Goal: Task Accomplishment & Management: Use online tool/utility

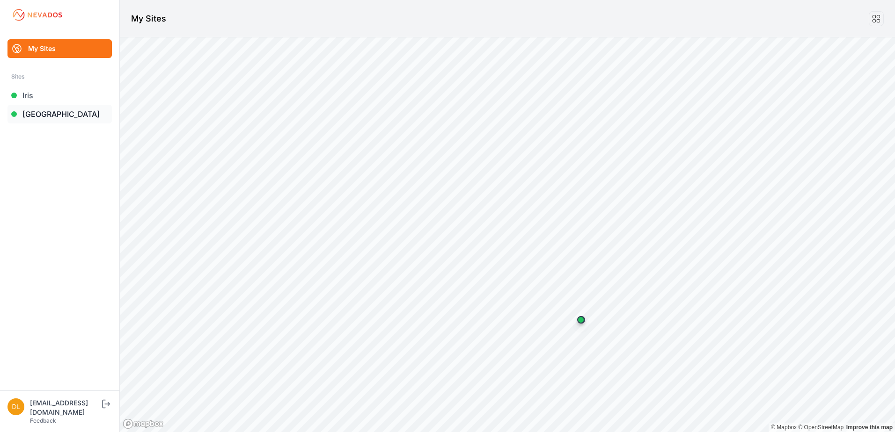
click at [56, 115] on link "[GEOGRAPHIC_DATA]" at bounding box center [59, 114] width 104 height 19
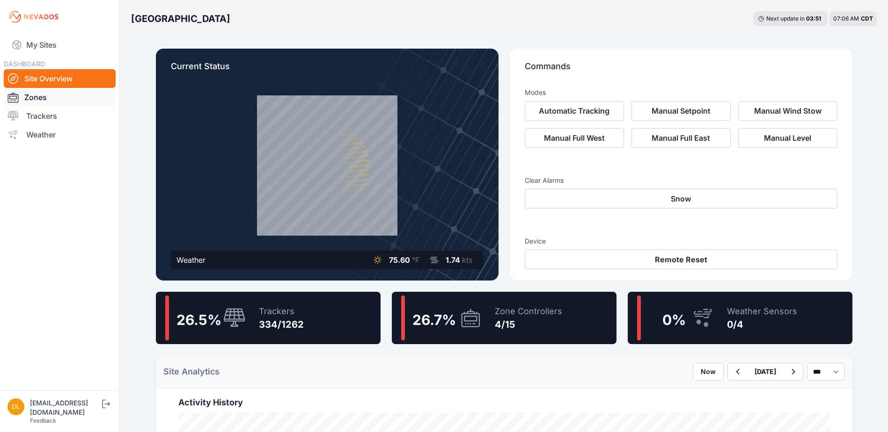
click at [48, 97] on link "Zones" at bounding box center [60, 97] width 112 height 19
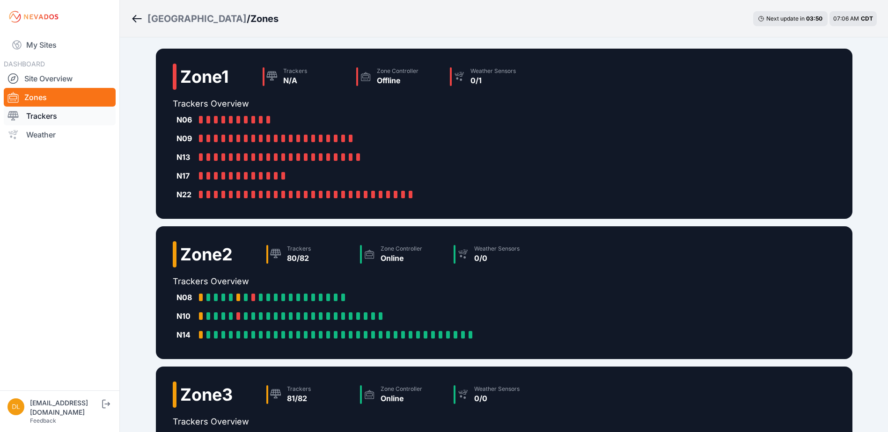
click at [37, 118] on link "Trackers" at bounding box center [60, 116] width 112 height 19
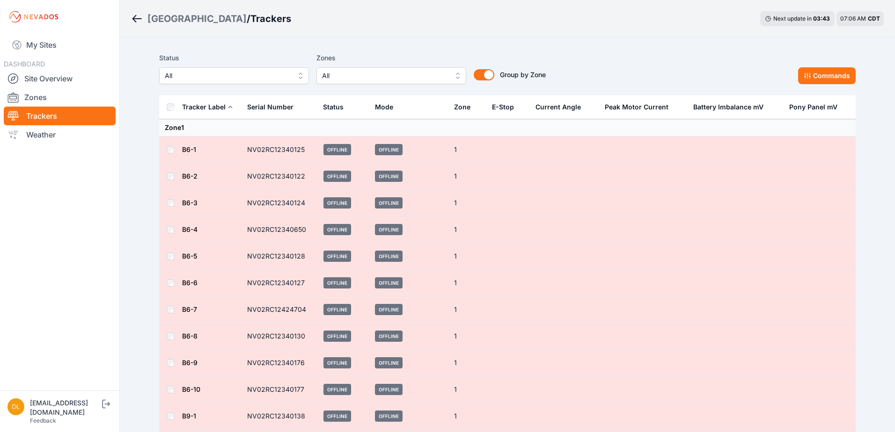
click at [402, 74] on span "All" at bounding box center [384, 75] width 125 height 11
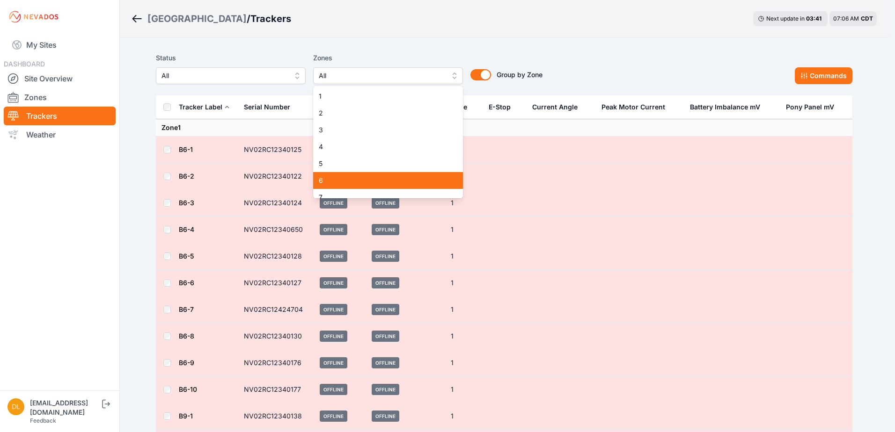
click at [364, 175] on div "6" at bounding box center [388, 180] width 150 height 17
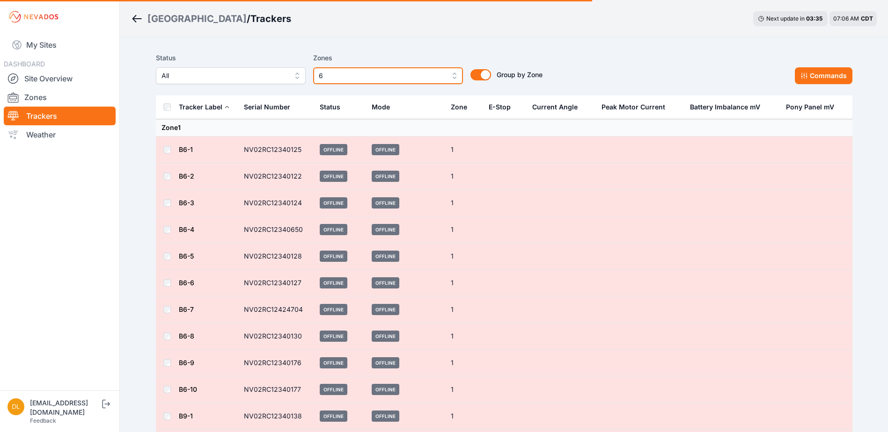
scroll to position [47, 0]
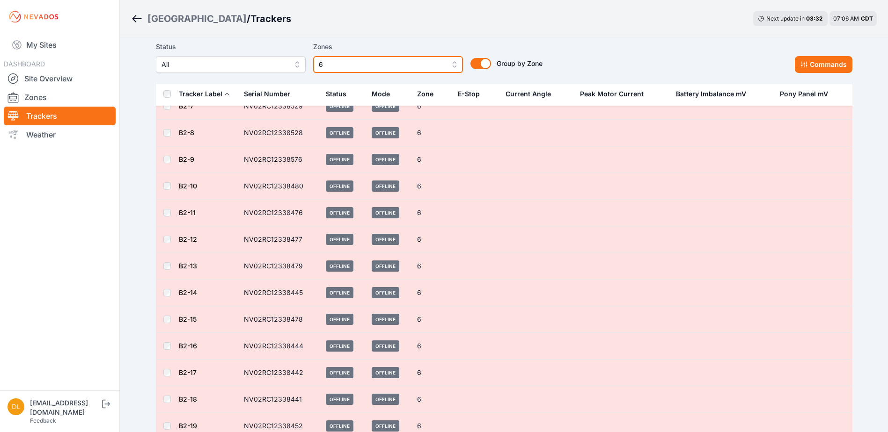
scroll to position [982, 0]
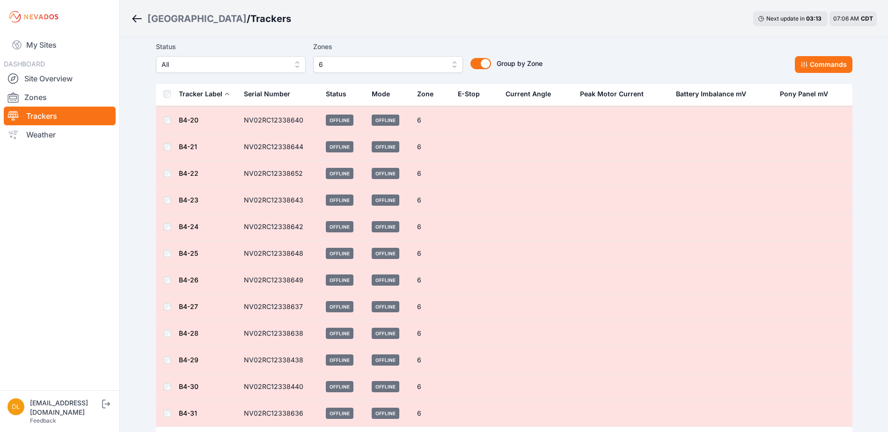
scroll to position [2246, 0]
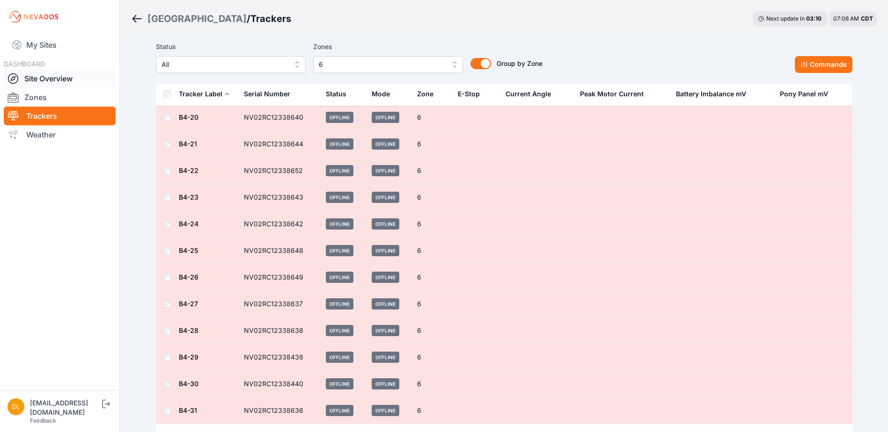
click at [34, 76] on link "Site Overview" at bounding box center [60, 78] width 112 height 19
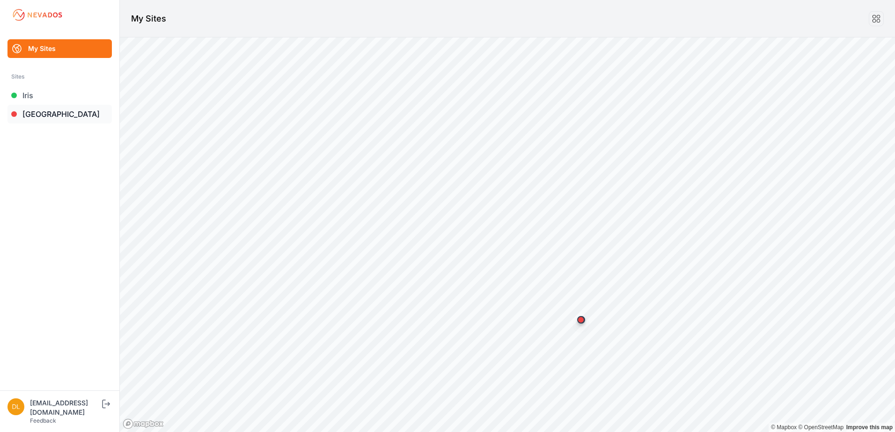
click at [45, 113] on link "[GEOGRAPHIC_DATA]" at bounding box center [59, 114] width 104 height 19
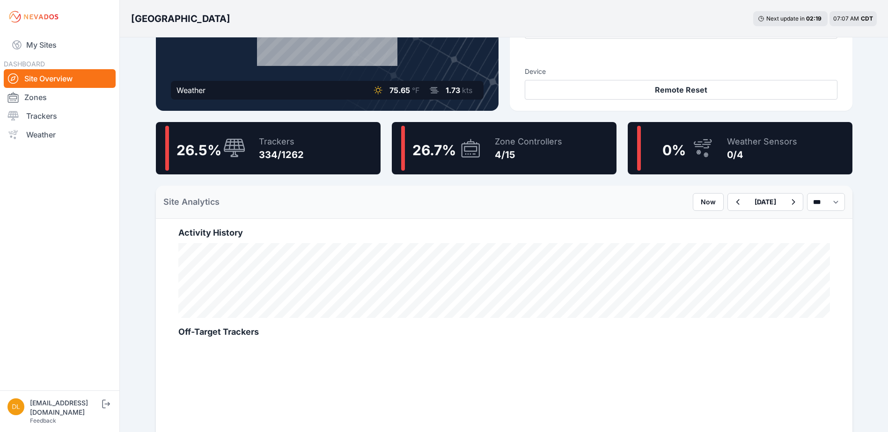
scroll to position [187, 0]
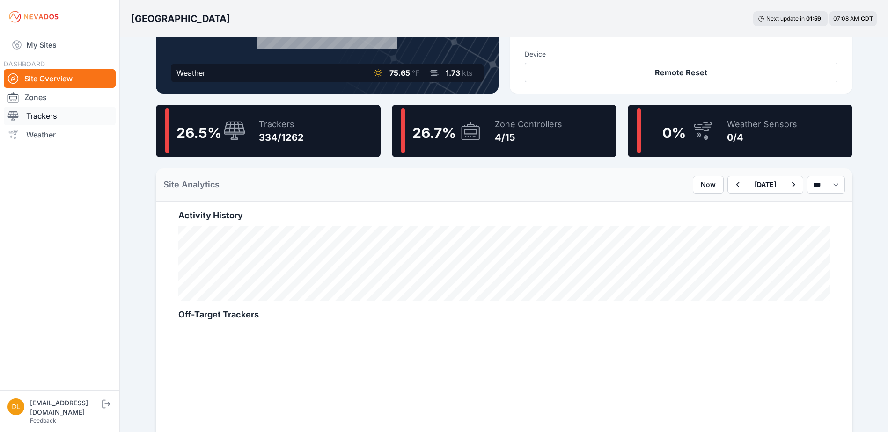
click at [57, 113] on link "Trackers" at bounding box center [60, 116] width 112 height 19
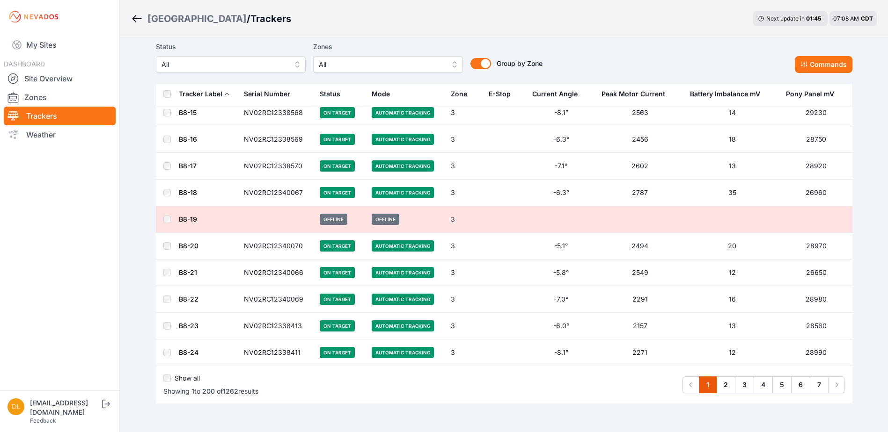
scroll to position [5180, 0]
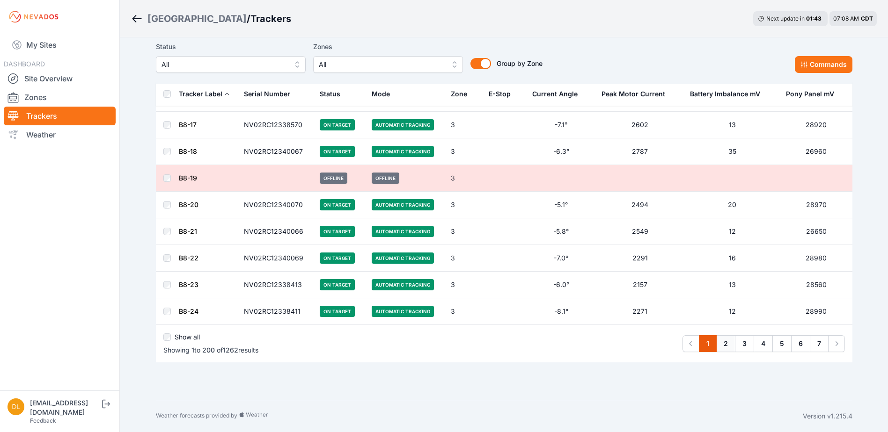
click at [732, 339] on link "2" at bounding box center [725, 343] width 19 height 17
click at [742, 342] on link "3" at bounding box center [744, 343] width 19 height 17
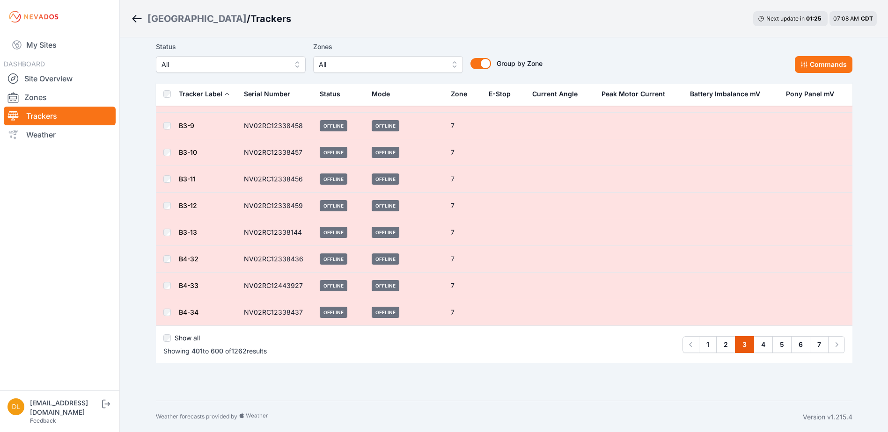
scroll to position [5180, 0]
click at [760, 342] on link "4" at bounding box center [762, 343] width 19 height 17
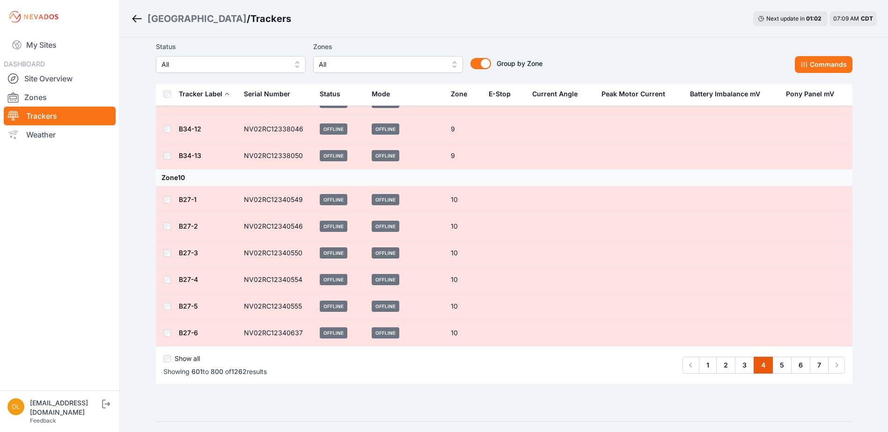
scroll to position [5193, 0]
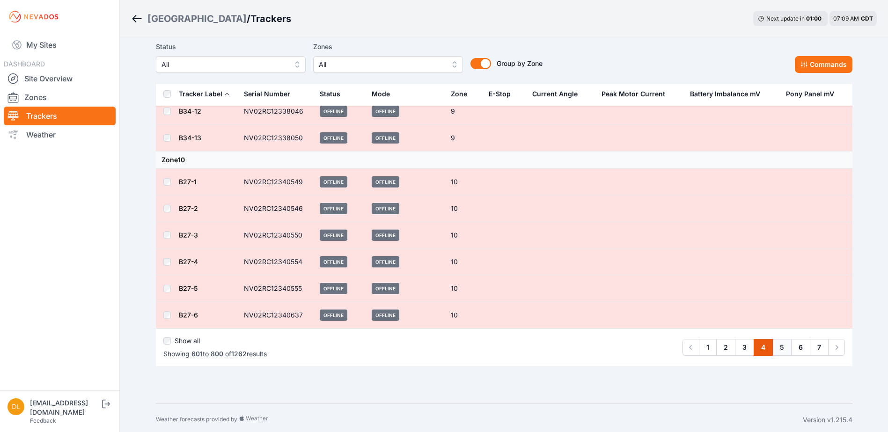
click at [780, 346] on link "5" at bounding box center [781, 347] width 19 height 17
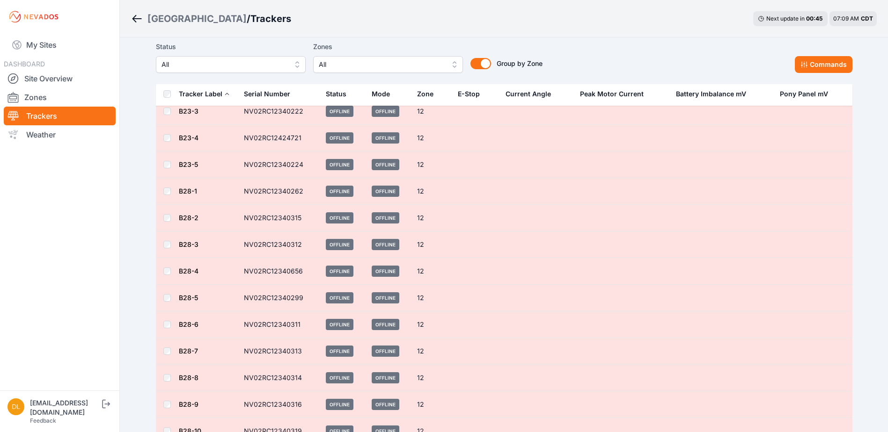
scroll to position [5180, 0]
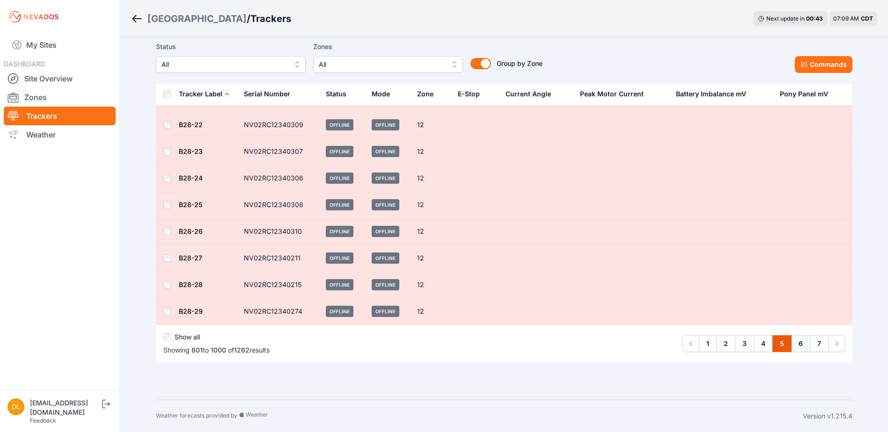
click at [804, 349] on link "6" at bounding box center [800, 343] width 19 height 17
click at [822, 338] on link "7" at bounding box center [818, 343] width 19 height 17
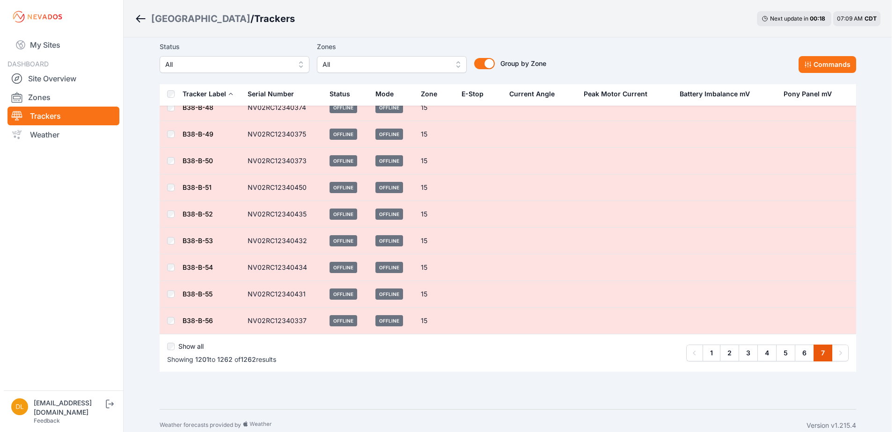
scroll to position [1465, 0]
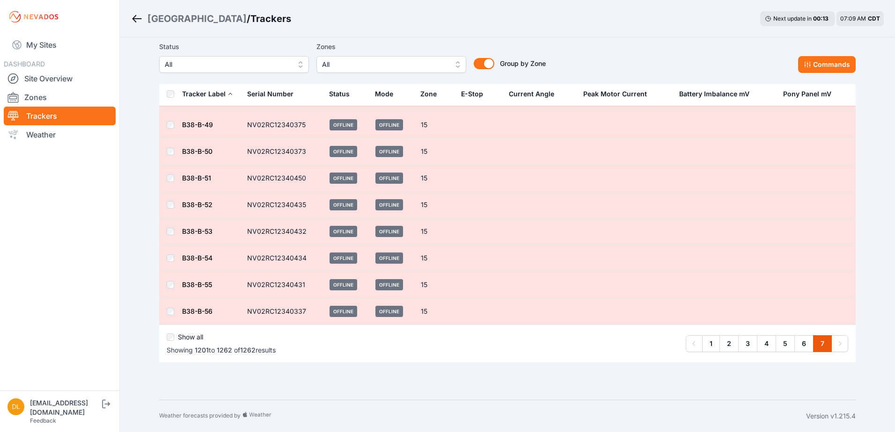
click at [338, 58] on button "All" at bounding box center [391, 64] width 150 height 17
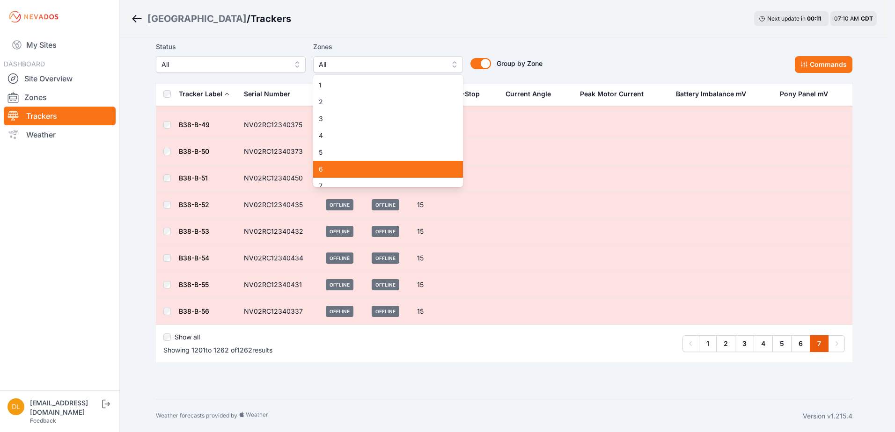
click at [363, 170] on span "6" at bounding box center [382, 169] width 127 height 9
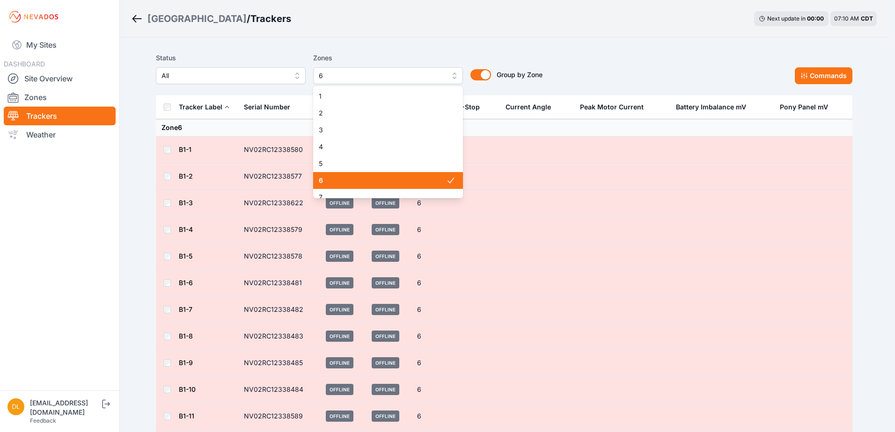
click at [423, 180] on span "6" at bounding box center [382, 180] width 127 height 9
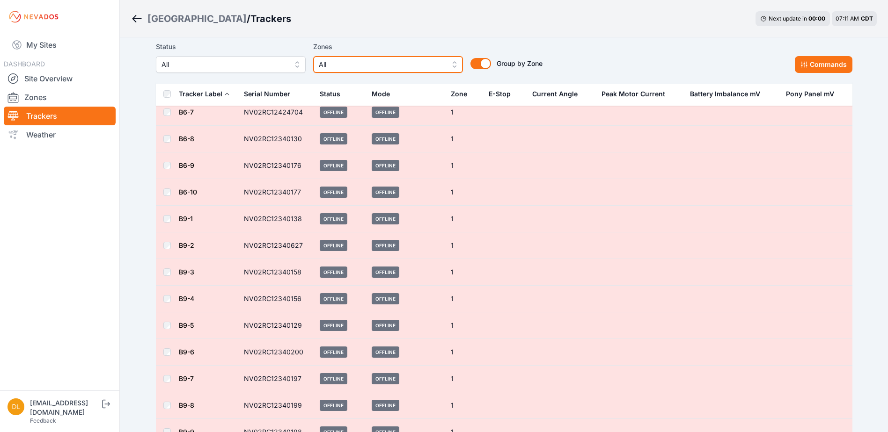
scroll to position [140, 0]
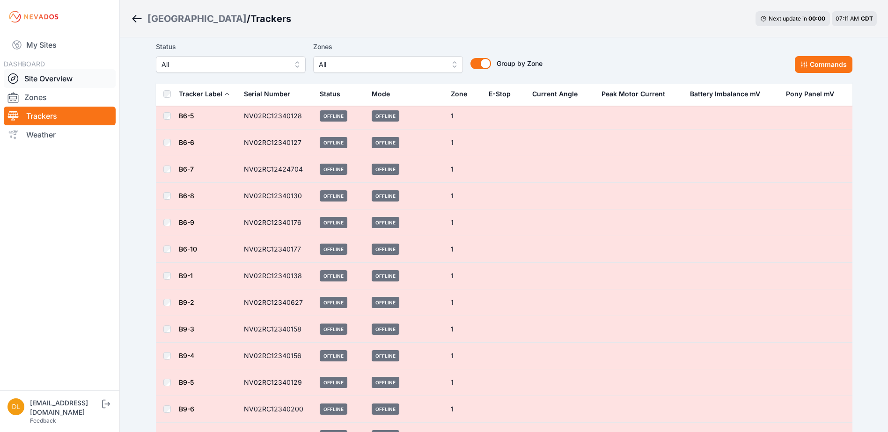
click at [52, 80] on link "Site Overview" at bounding box center [60, 78] width 112 height 19
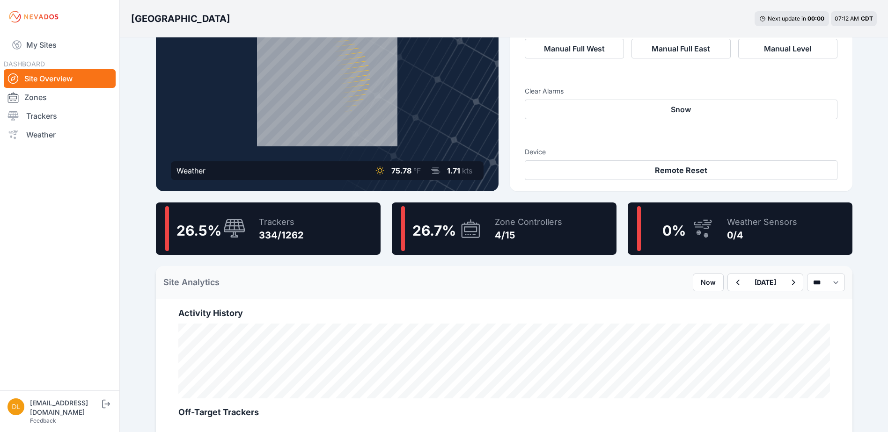
scroll to position [94, 0]
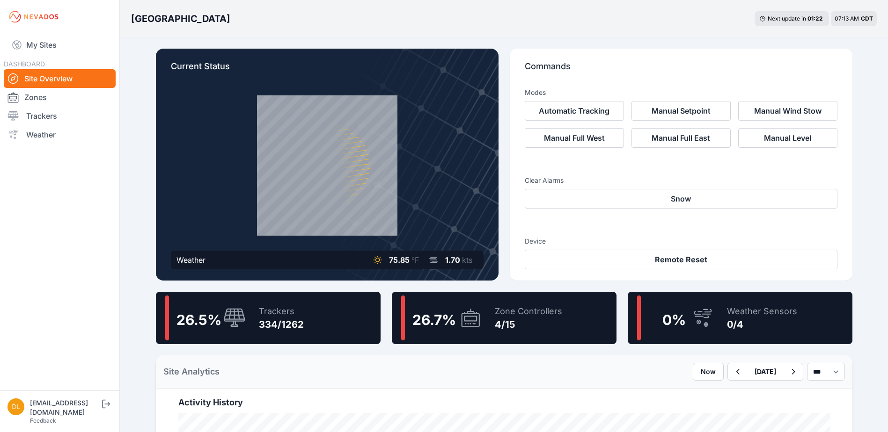
click at [508, 321] on div "4/15" at bounding box center [528, 324] width 67 height 13
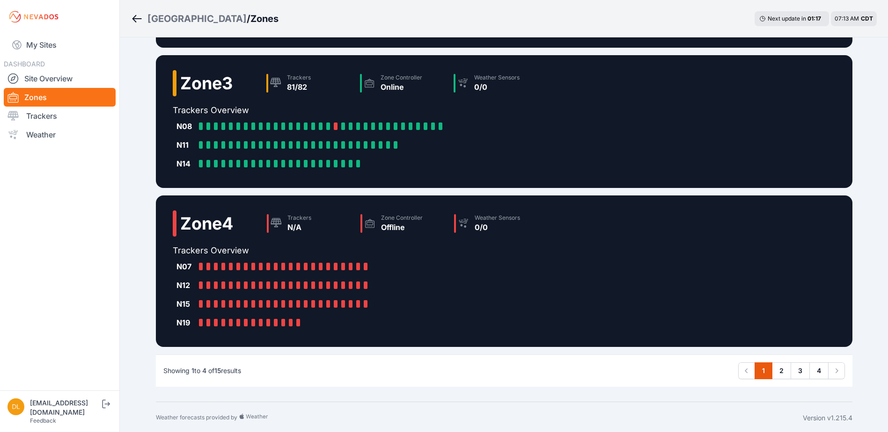
scroll to position [313, 0]
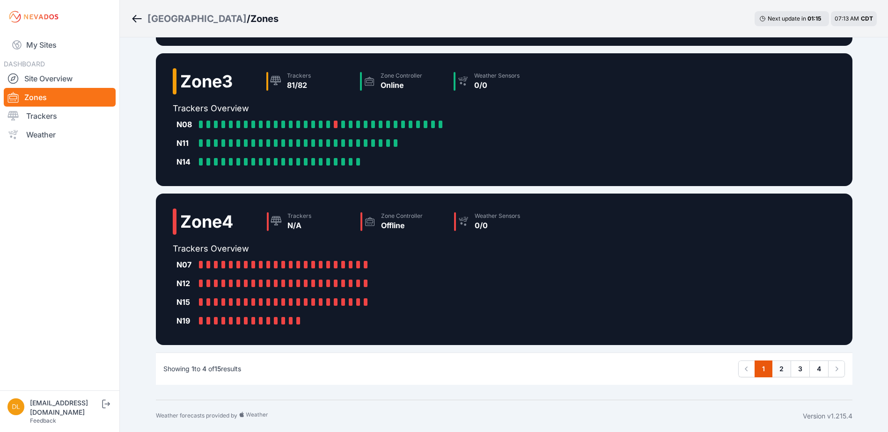
click at [781, 367] on link "2" at bounding box center [780, 369] width 19 height 17
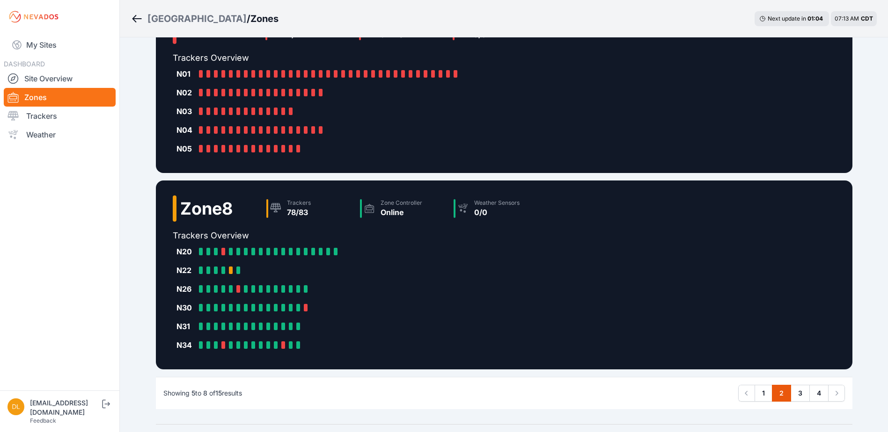
scroll to position [370, 0]
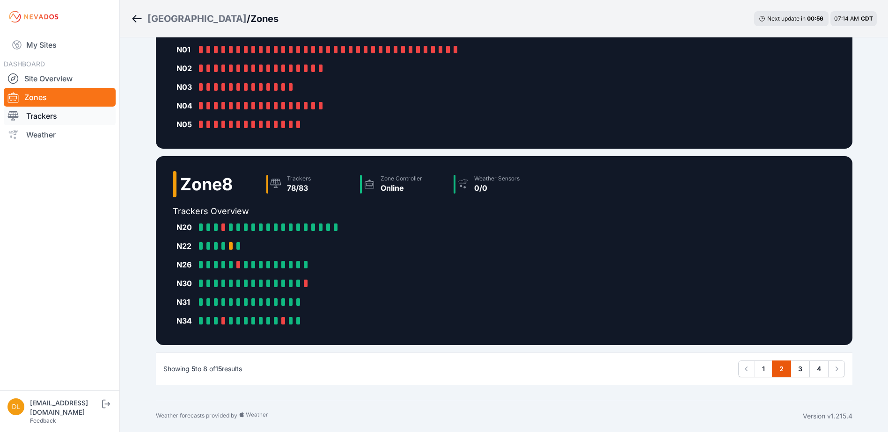
click at [46, 116] on link "Trackers" at bounding box center [60, 116] width 112 height 19
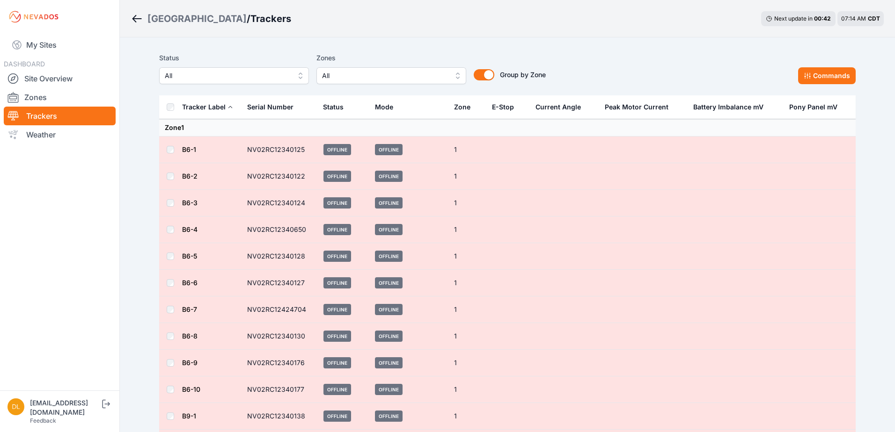
click at [342, 78] on span "All" at bounding box center [384, 75] width 125 height 11
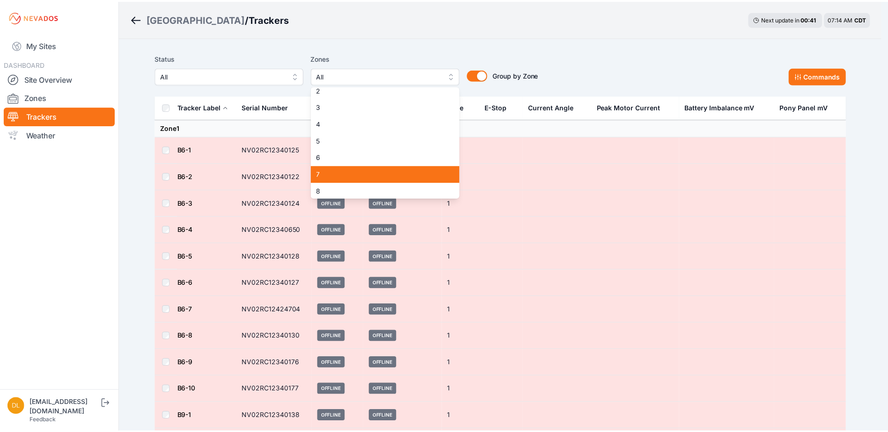
scroll to position [47, 0]
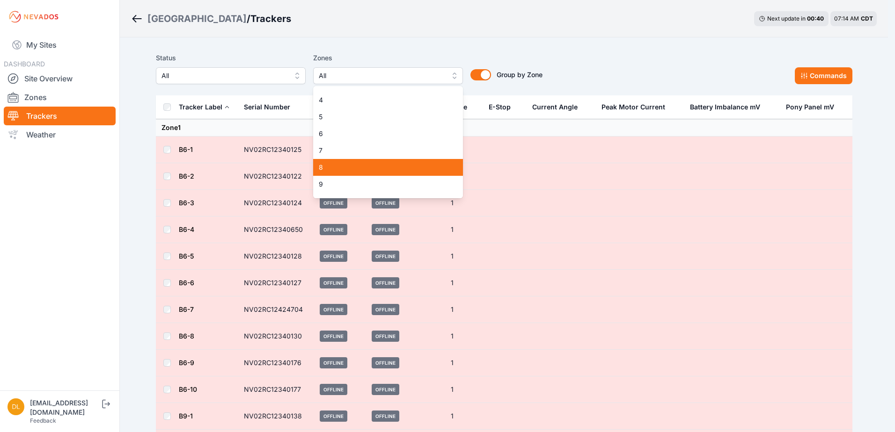
click at [378, 166] on span "8" at bounding box center [382, 167] width 127 height 9
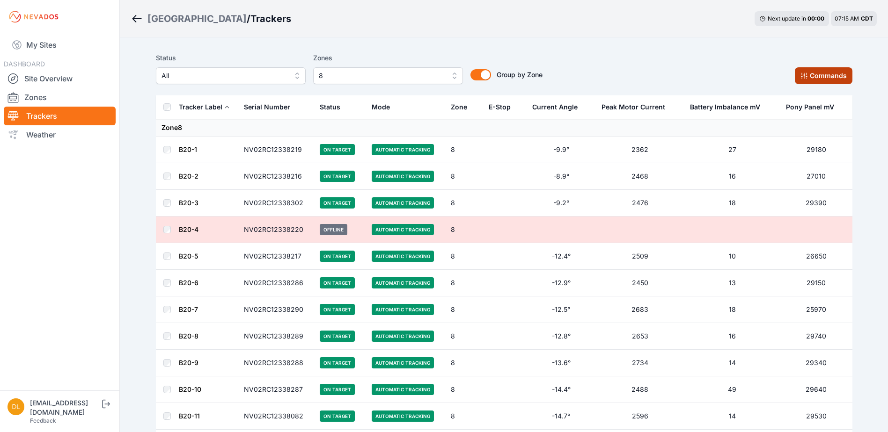
click at [811, 74] on button "Commands" at bounding box center [823, 75] width 58 height 17
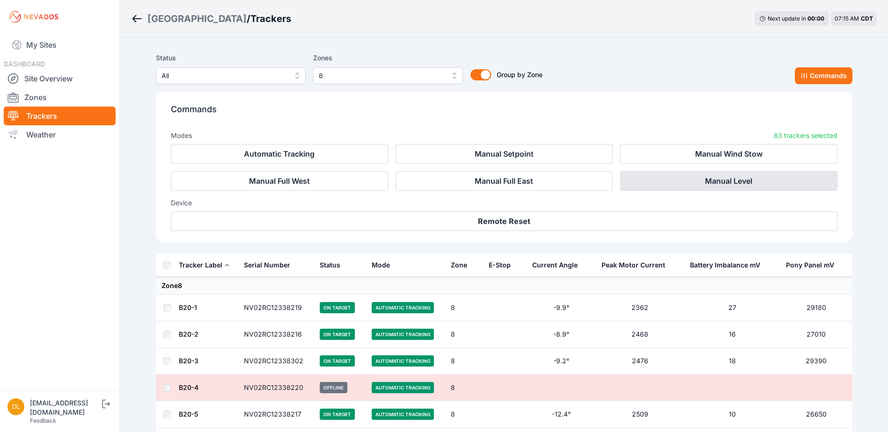
click at [715, 178] on button "Manual Level" at bounding box center [728, 181] width 217 height 20
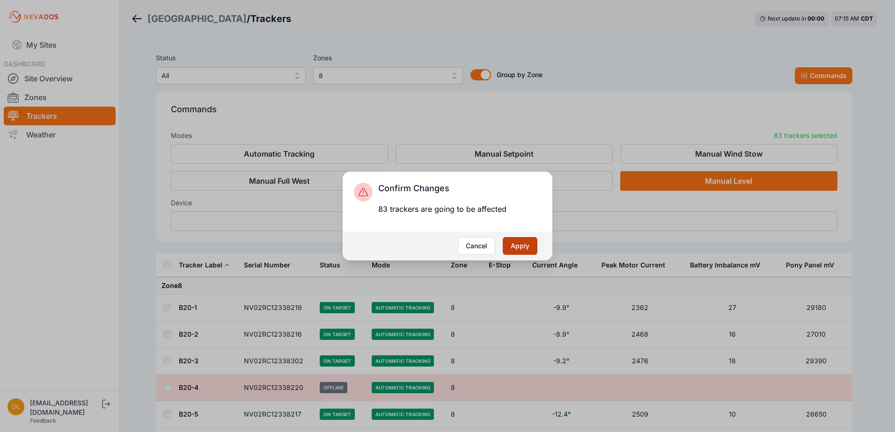
click at [521, 241] on button "Apply" at bounding box center [519, 246] width 35 height 18
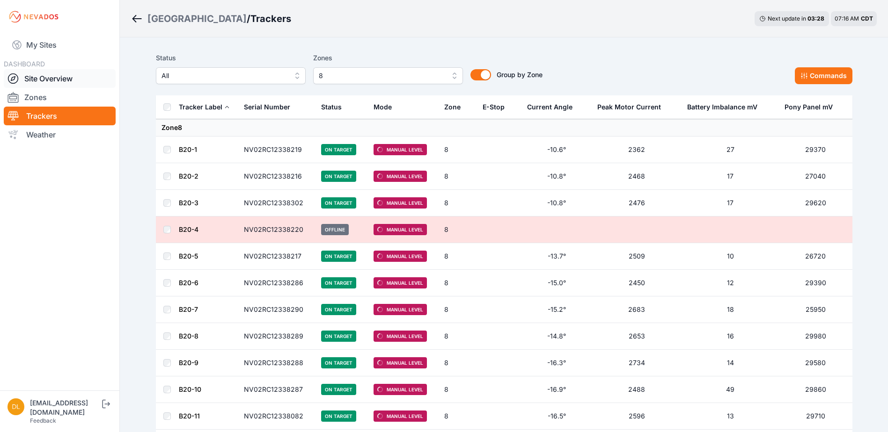
click at [26, 74] on link "Site Overview" at bounding box center [60, 78] width 112 height 19
click at [57, 80] on link "Site Overview" at bounding box center [60, 78] width 112 height 19
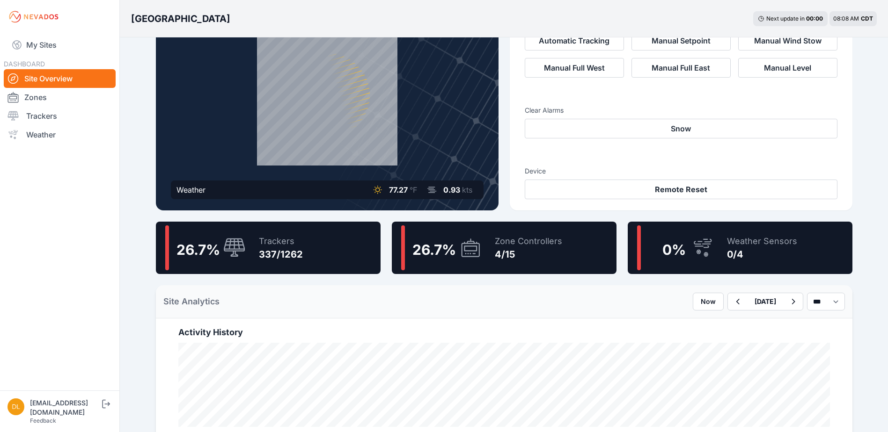
scroll to position [94, 0]
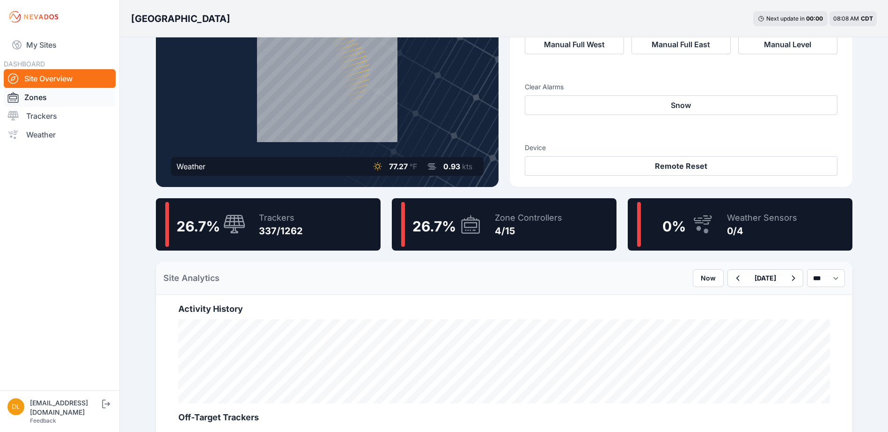
click at [58, 97] on link "Zones" at bounding box center [60, 97] width 112 height 19
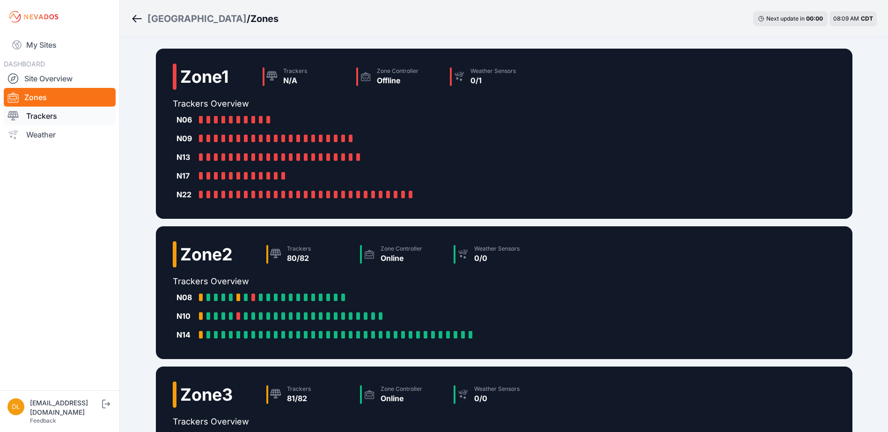
click at [64, 118] on link "Trackers" at bounding box center [60, 116] width 112 height 19
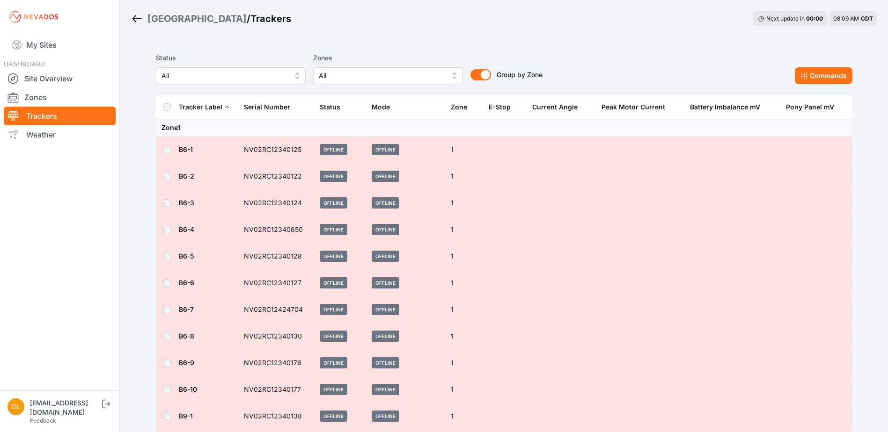
click at [386, 77] on span "All" at bounding box center [381, 75] width 125 height 11
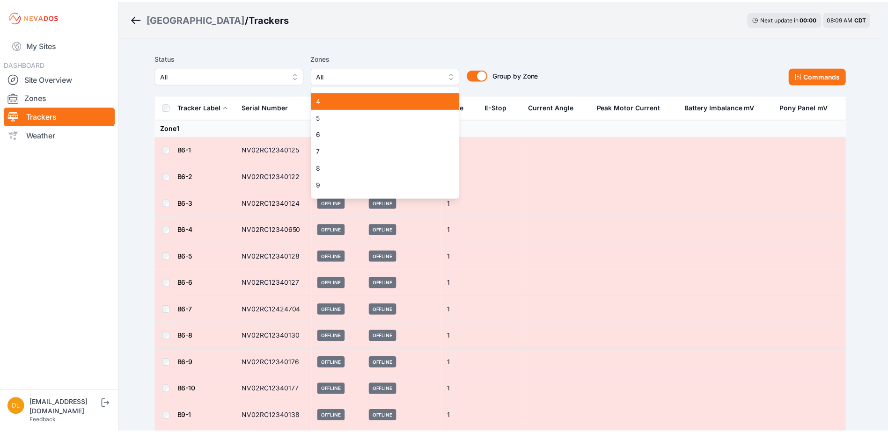
scroll to position [47, 0]
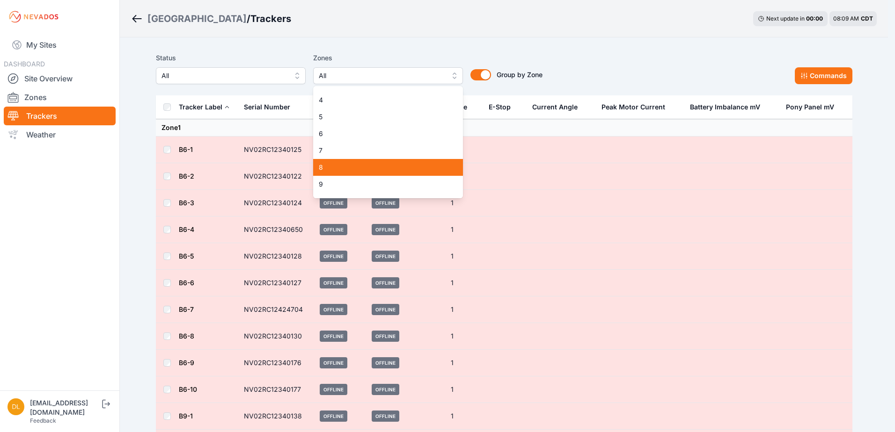
click at [371, 163] on span "8" at bounding box center [382, 167] width 127 height 9
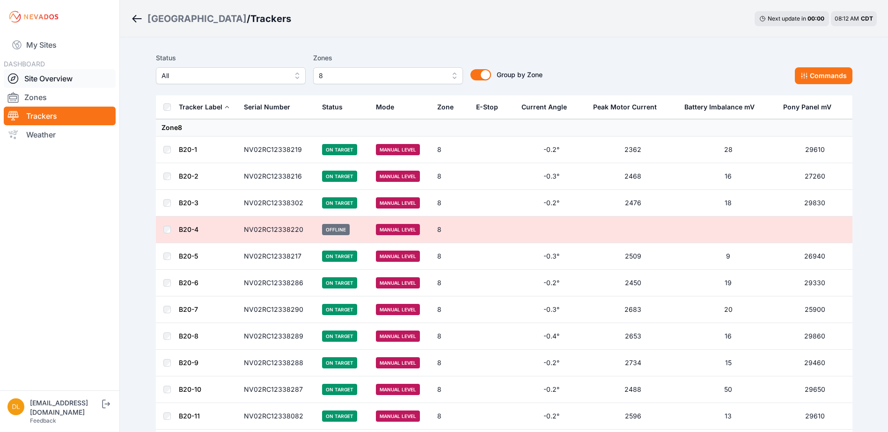
click at [64, 77] on link "Site Overview" at bounding box center [60, 78] width 112 height 19
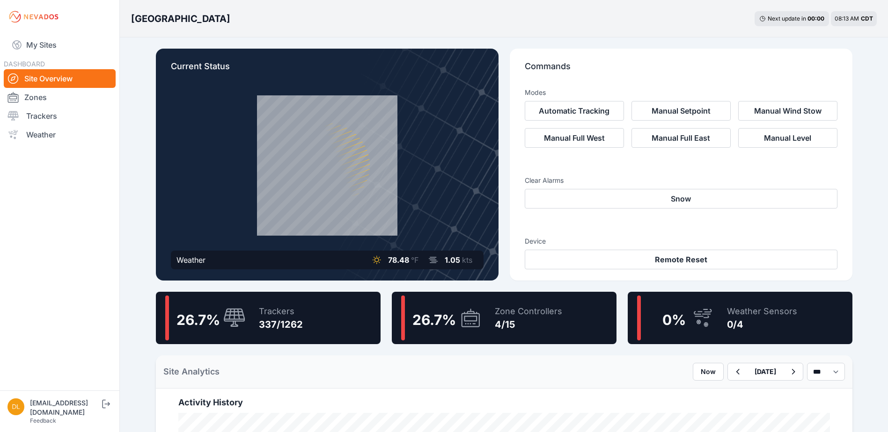
click at [668, 317] on span "0 %" at bounding box center [673, 320] width 23 height 17
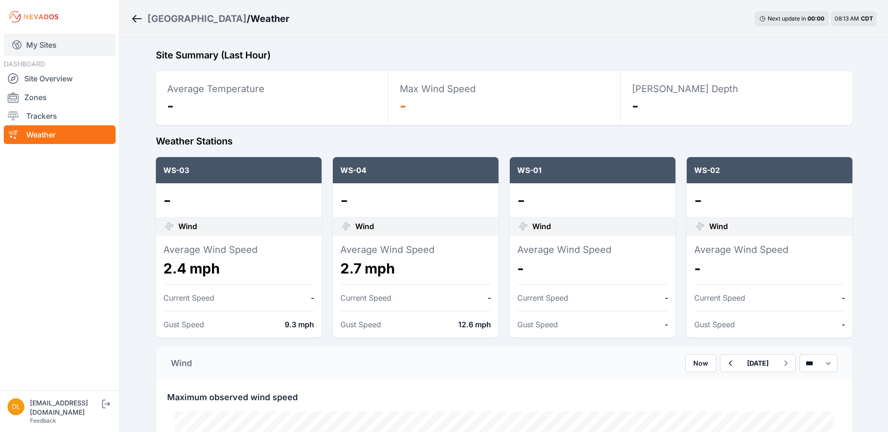
click at [46, 49] on link "My Sites" at bounding box center [60, 45] width 112 height 22
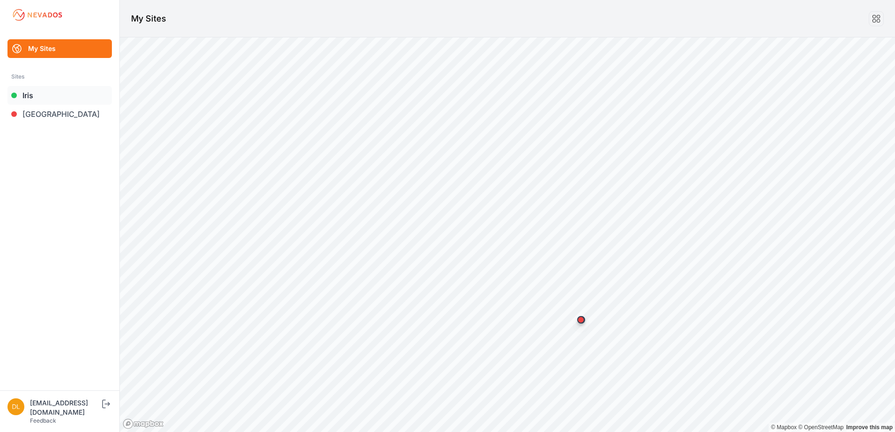
click at [36, 95] on link "Iris" at bounding box center [59, 95] width 104 height 19
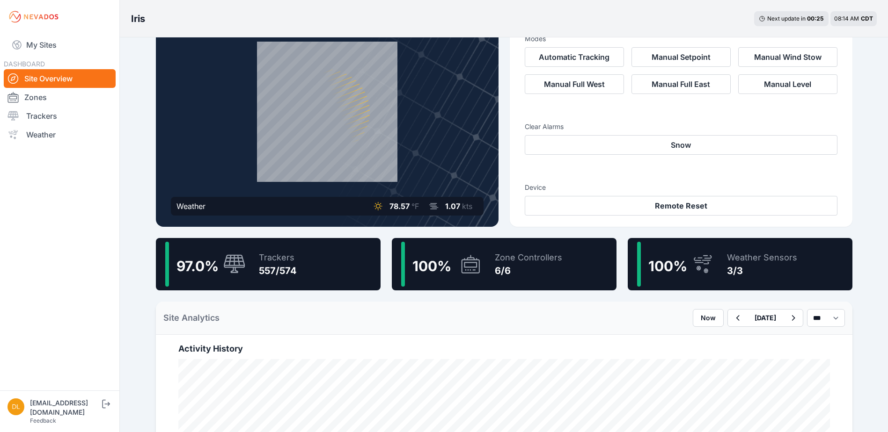
scroll to position [47, 0]
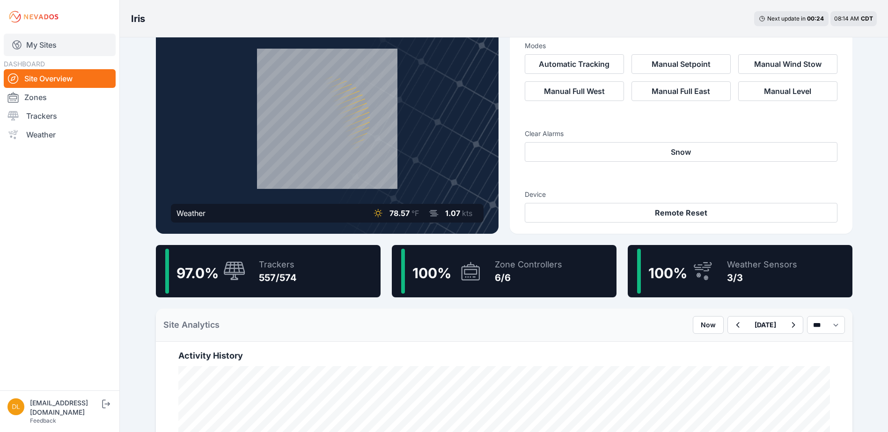
click at [26, 43] on link "My Sites" at bounding box center [60, 45] width 112 height 22
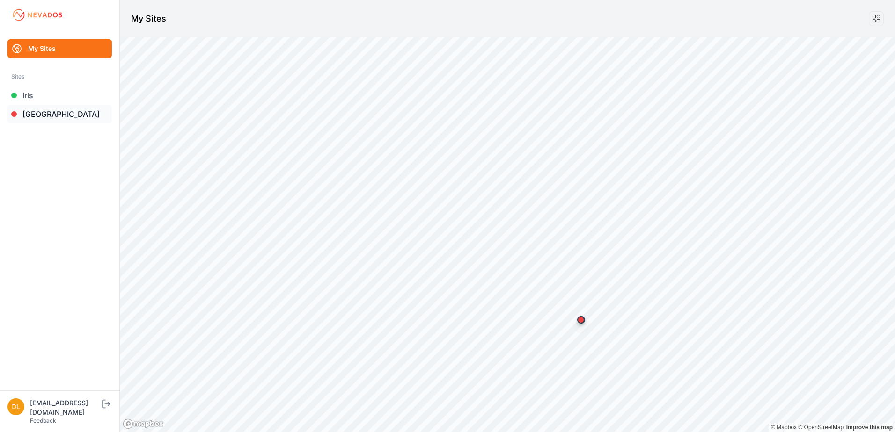
click at [45, 114] on link "[GEOGRAPHIC_DATA]" at bounding box center [59, 114] width 104 height 19
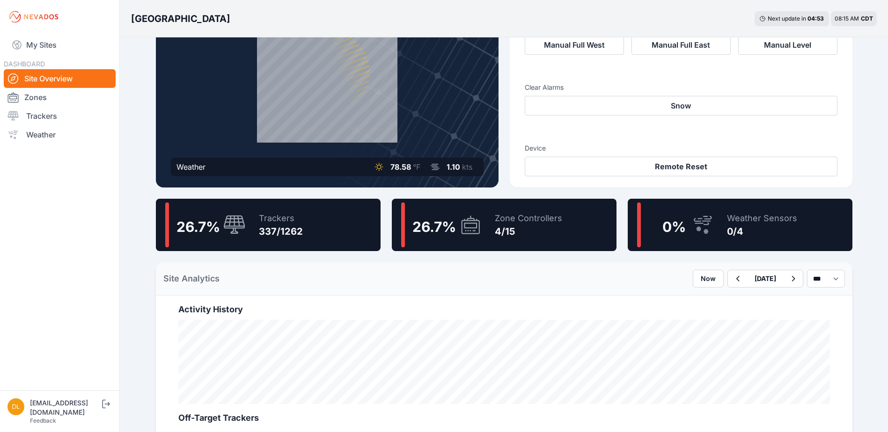
scroll to position [94, 0]
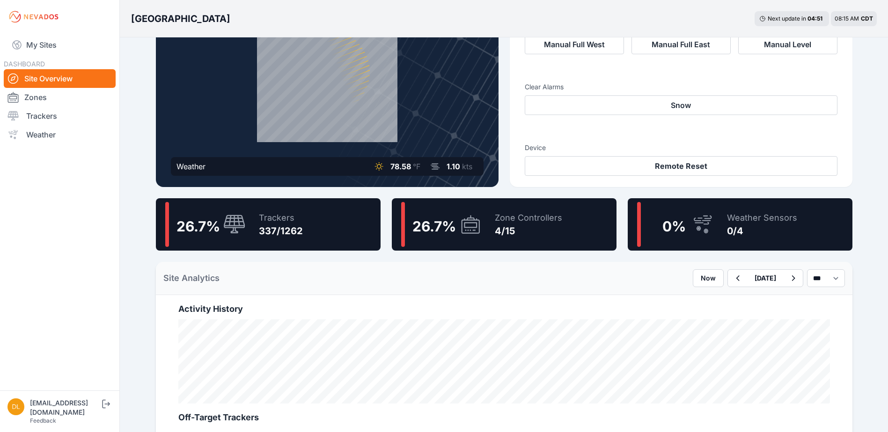
click at [473, 214] on icon at bounding box center [470, 225] width 22 height 22
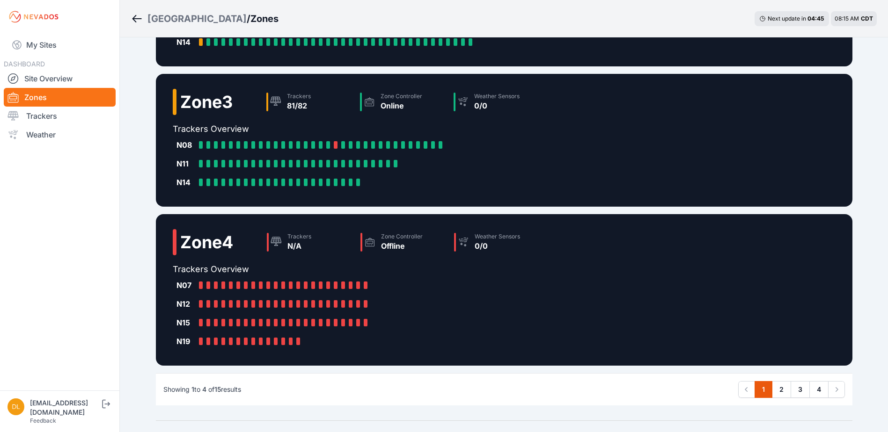
scroll to position [313, 0]
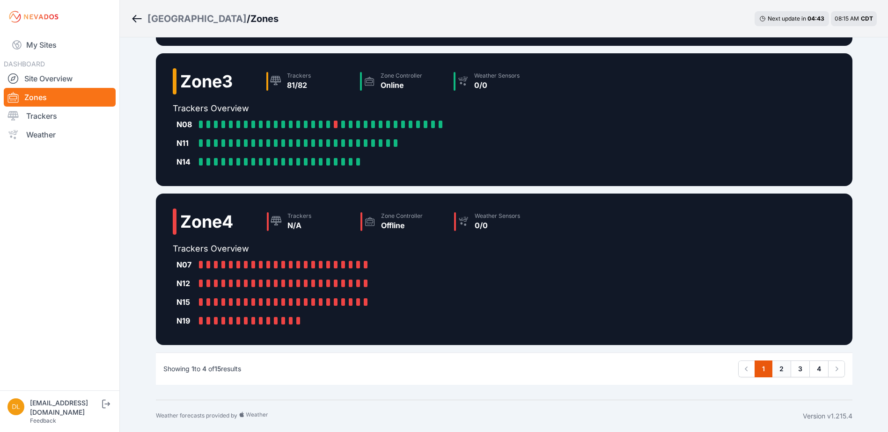
click at [779, 368] on link "2" at bounding box center [780, 369] width 19 height 17
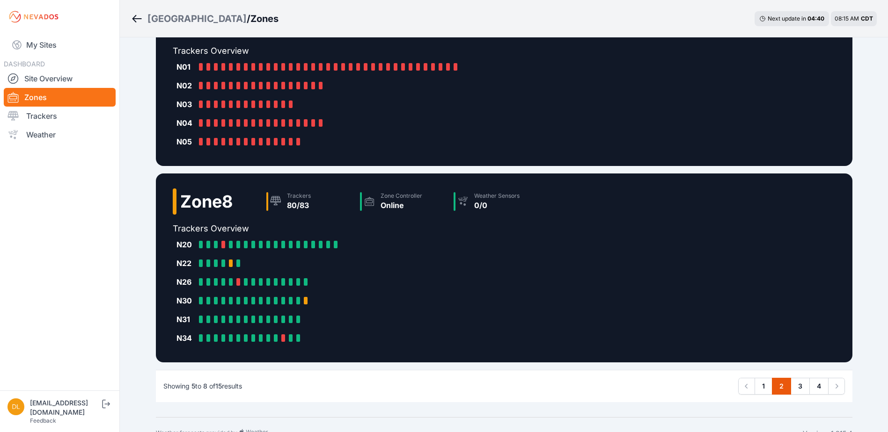
scroll to position [370, 0]
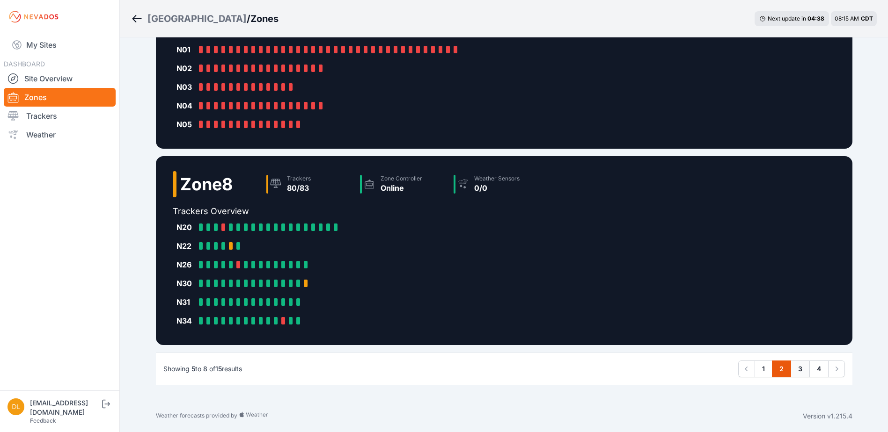
click at [795, 366] on link "3" at bounding box center [799, 369] width 19 height 17
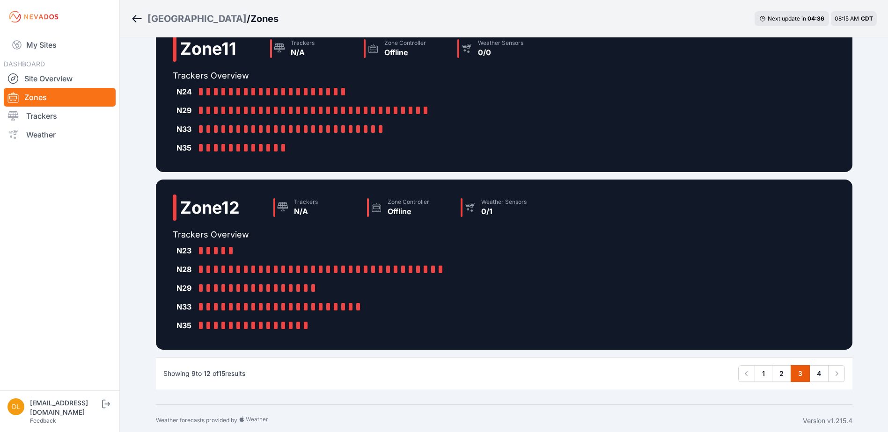
scroll to position [332, 0]
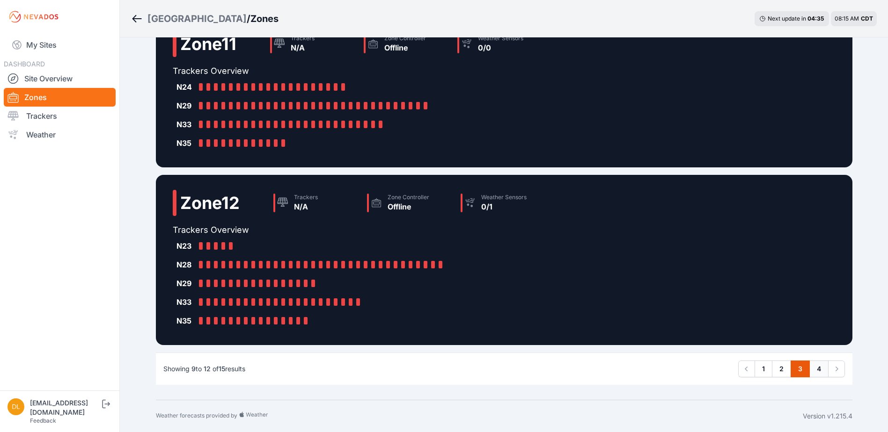
click at [816, 367] on link "4" at bounding box center [818, 369] width 19 height 17
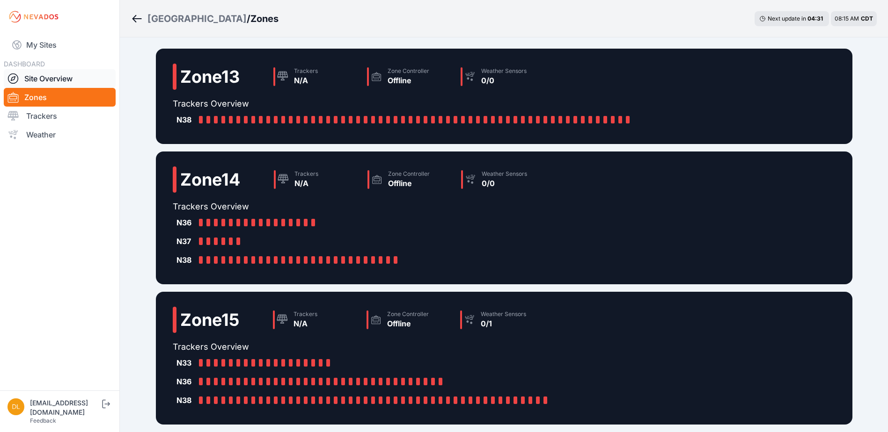
click at [69, 79] on link "Site Overview" at bounding box center [60, 78] width 112 height 19
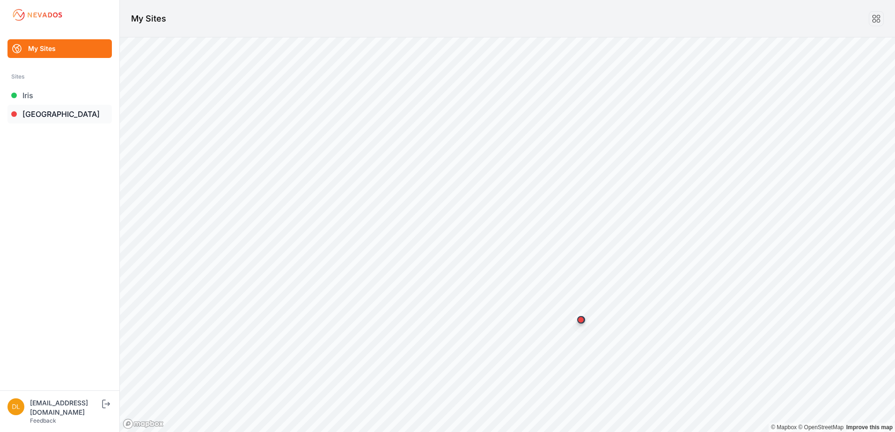
click at [58, 111] on link "[GEOGRAPHIC_DATA]" at bounding box center [59, 114] width 104 height 19
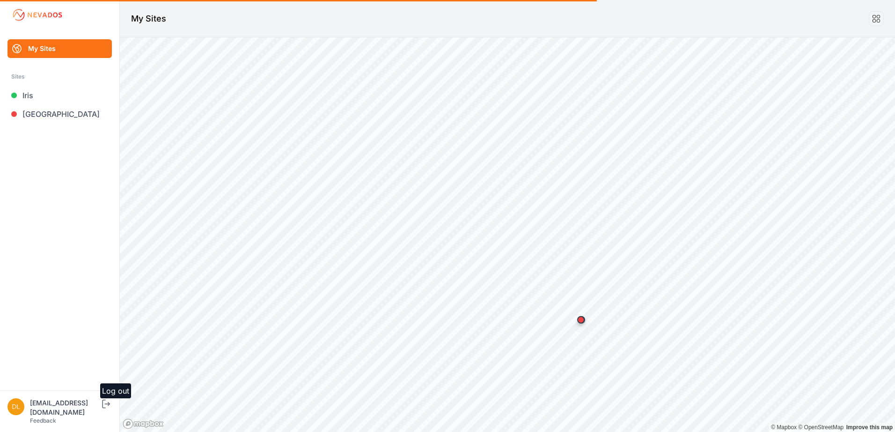
click at [105, 410] on icon "submit" at bounding box center [106, 404] width 12 height 11
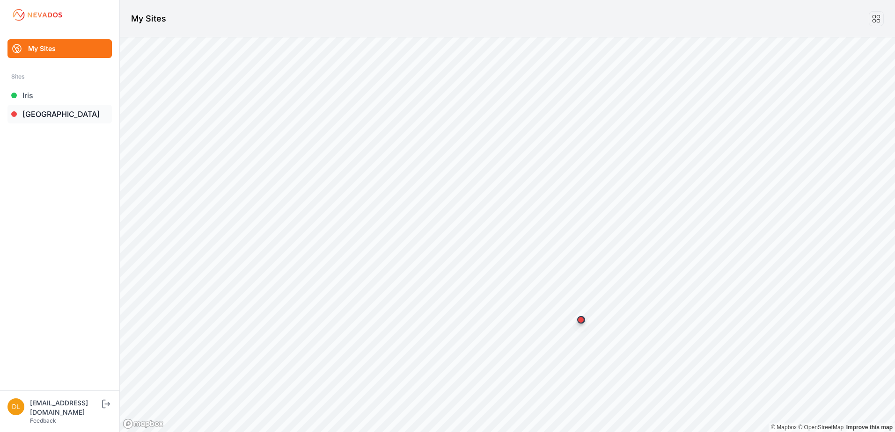
click at [55, 111] on link "[GEOGRAPHIC_DATA]" at bounding box center [59, 114] width 104 height 19
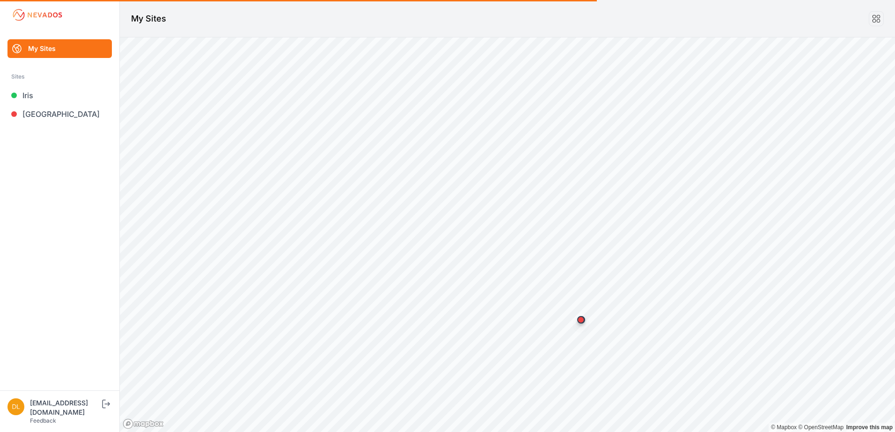
drag, startPoint x: 371, startPoint y: 3, endPoint x: 643, endPoint y: 13, distance: 272.9
click at [643, 13] on header "My Sites" at bounding box center [507, 18] width 775 height 37
